Goal: Task Accomplishment & Management: Use online tool/utility

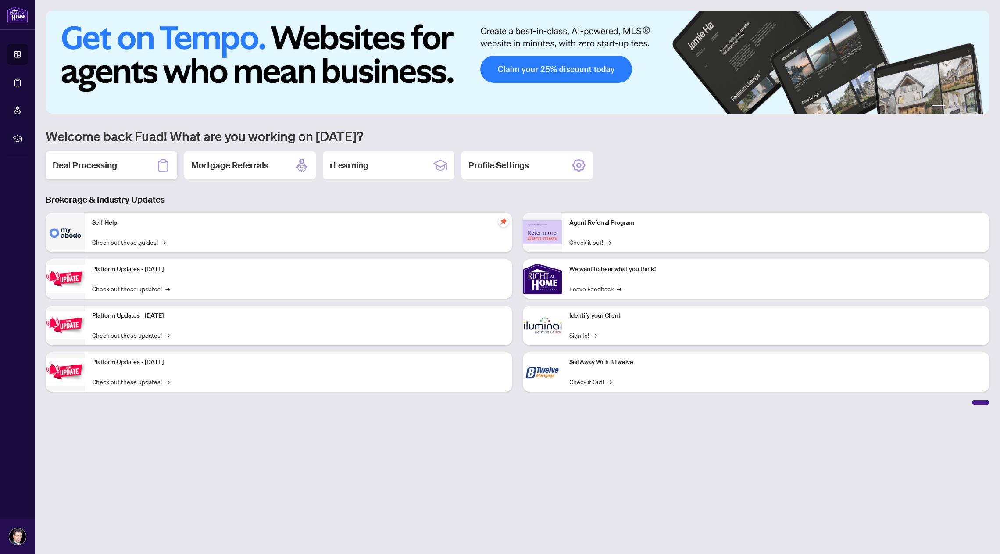
click at [110, 166] on h2 "Deal Processing" at bounding box center [85, 165] width 65 height 12
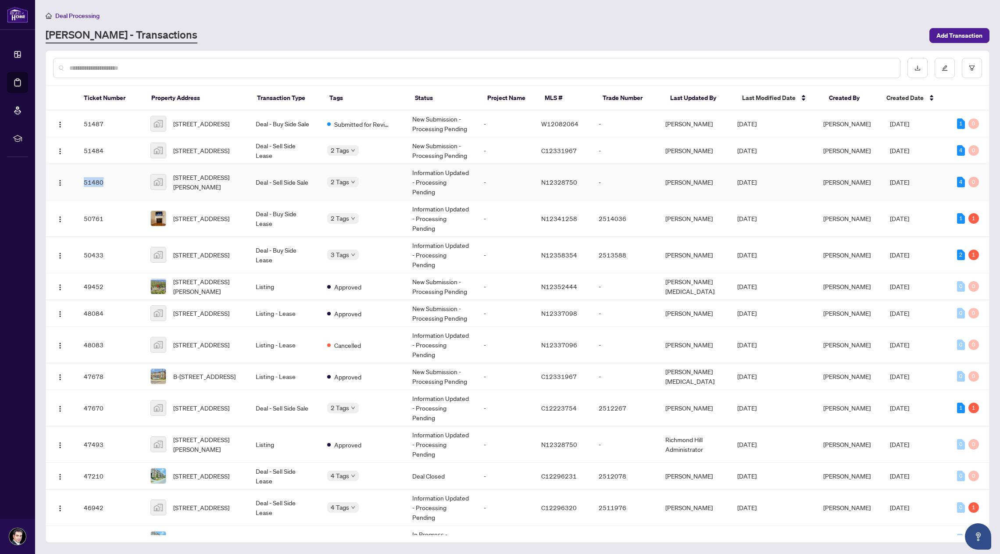
drag, startPoint x: 116, startPoint y: 176, endPoint x: 85, endPoint y: 175, distance: 31.2
click at [85, 175] on td "51480" at bounding box center [110, 182] width 67 height 36
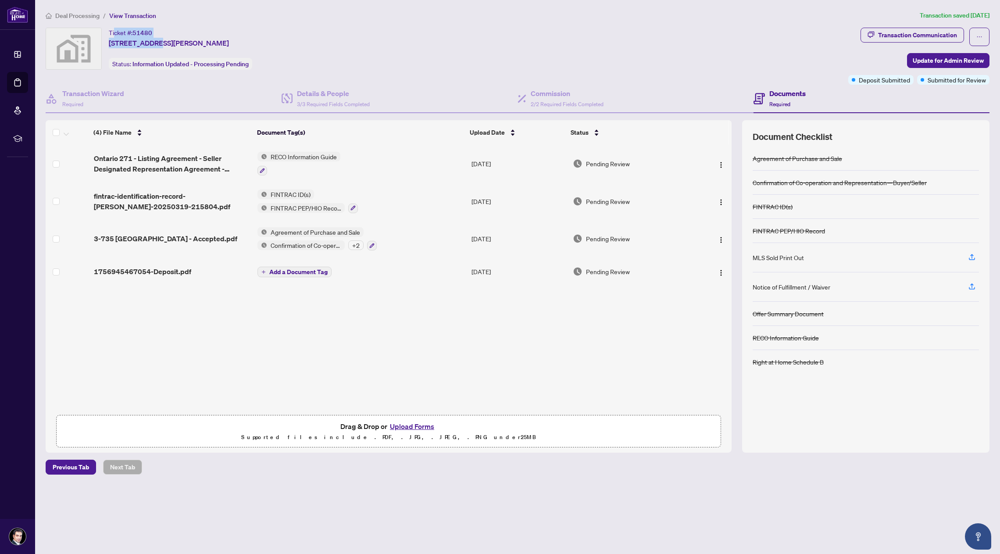
drag, startPoint x: 160, startPoint y: 34, endPoint x: 115, endPoint y: 30, distance: 44.9
click at [115, 30] on div "Ticket #: 51480 [STREET_ADDRESS][PERSON_NAME]" at bounding box center [169, 38] width 120 height 21
click at [196, 17] on ol "Deal Processing / View Transaction" at bounding box center [481, 16] width 871 height 10
drag, startPoint x: 109, startPoint y: 31, endPoint x: 154, endPoint y: 34, distance: 45.3
click at [154, 34] on div "Ticket #: 51480 [STREET_ADDRESS][PERSON_NAME]" at bounding box center [169, 38] width 120 height 21
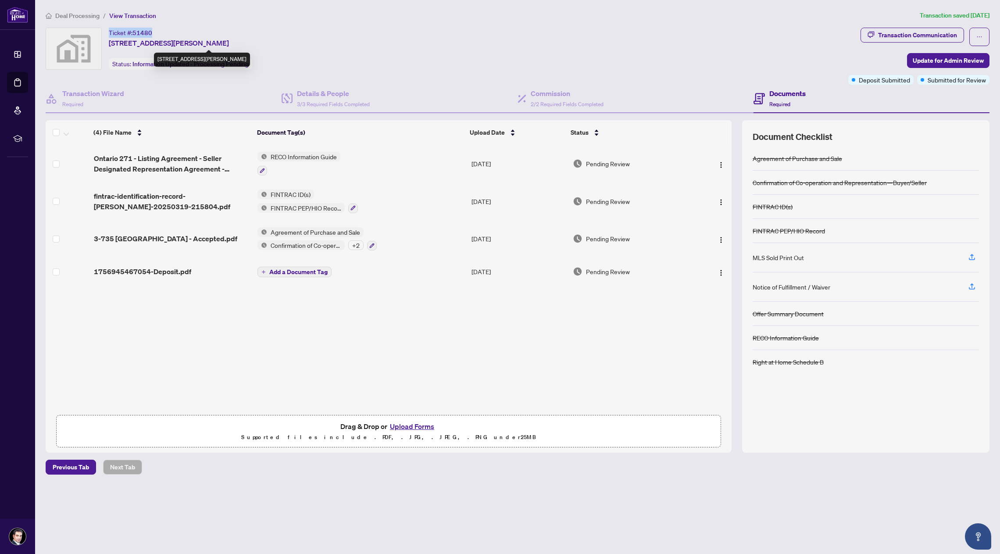
copy div "Ticket #: 51480"
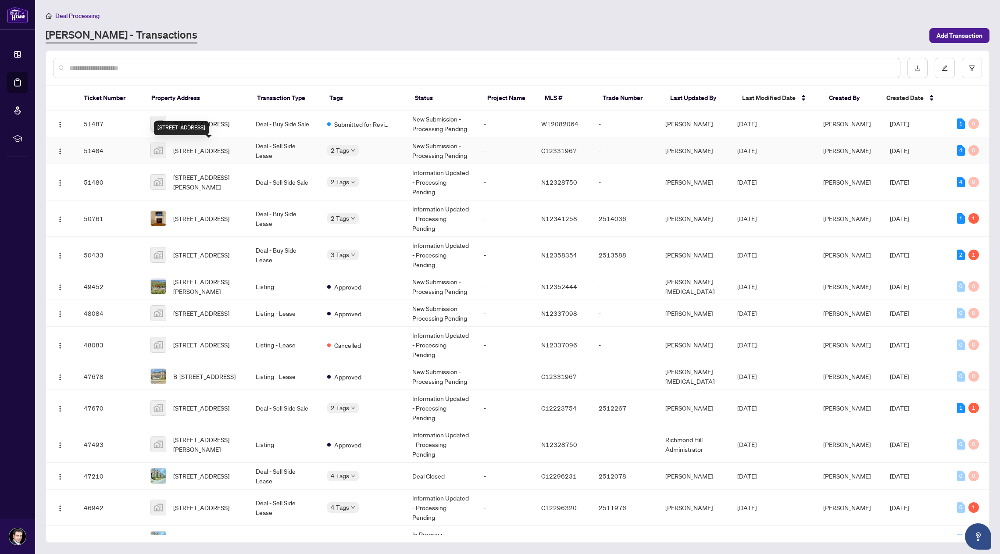
click at [193, 150] on span "[STREET_ADDRESS]" at bounding box center [201, 151] width 56 height 10
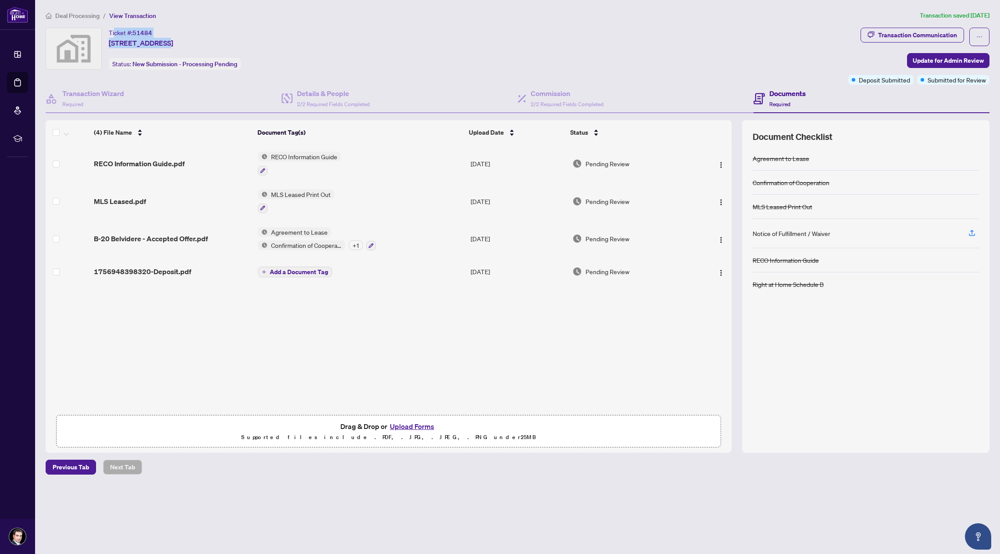
drag, startPoint x: 159, startPoint y: 34, endPoint x: 135, endPoint y: 29, distance: 24.8
click at [115, 31] on div "Ticket #: 51484 [STREET_ADDRESS]" at bounding box center [141, 38] width 65 height 21
click at [171, 30] on div "Ticket #: 51484 [STREET_ADDRESS]" at bounding box center [141, 38] width 65 height 21
drag, startPoint x: 109, startPoint y: 29, endPoint x: 153, endPoint y: 31, distance: 44.0
click at [153, 31] on div "Ticket #: 51484 [STREET_ADDRESS]" at bounding box center [141, 38] width 65 height 21
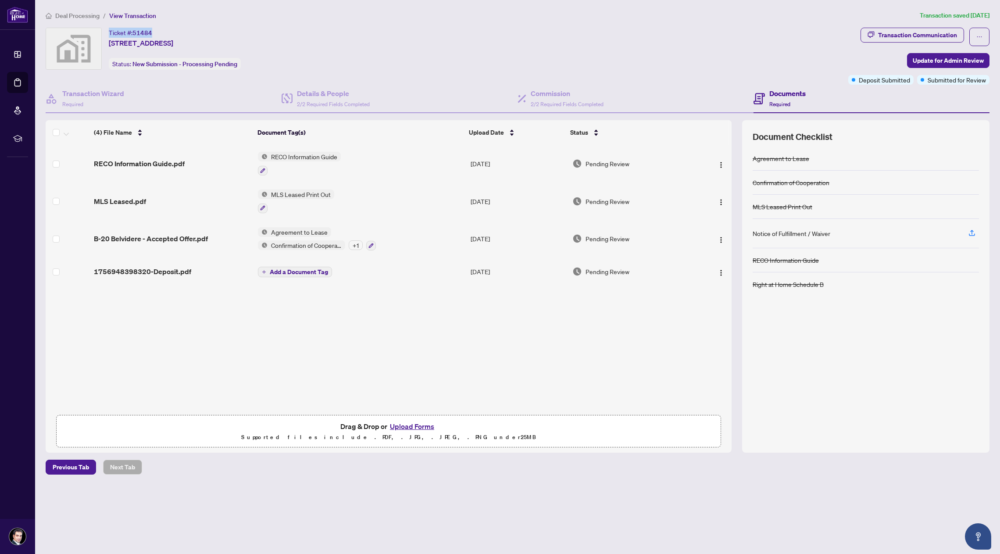
copy div "Ticket #: 51484"
